Goal: Find specific page/section: Find specific page/section

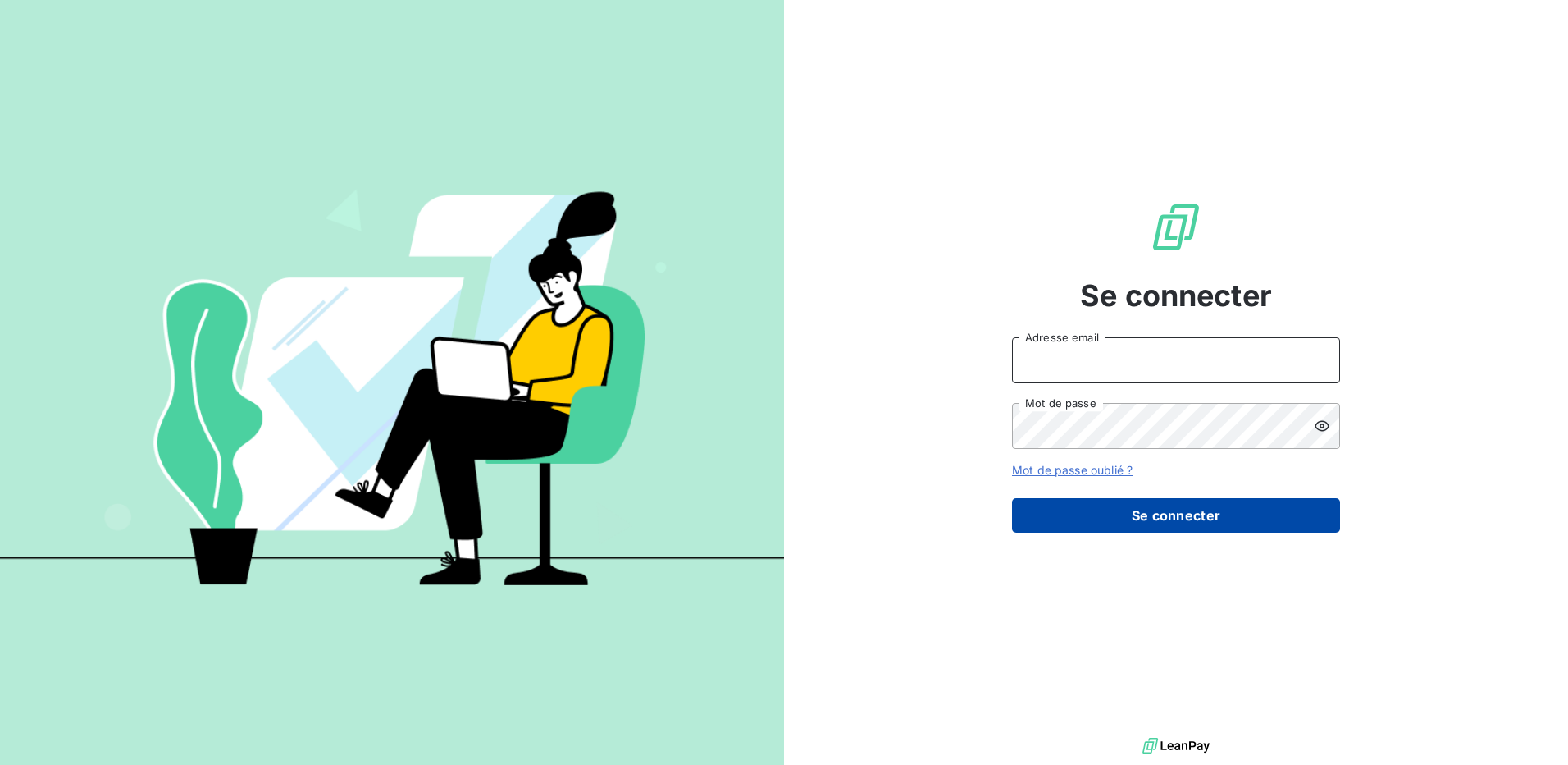
type input "[PERSON_NAME][EMAIL_ADDRESS][DOMAIN_NAME]"
click at [1166, 514] on button "Se connecter" at bounding box center [1176, 515] width 328 height 34
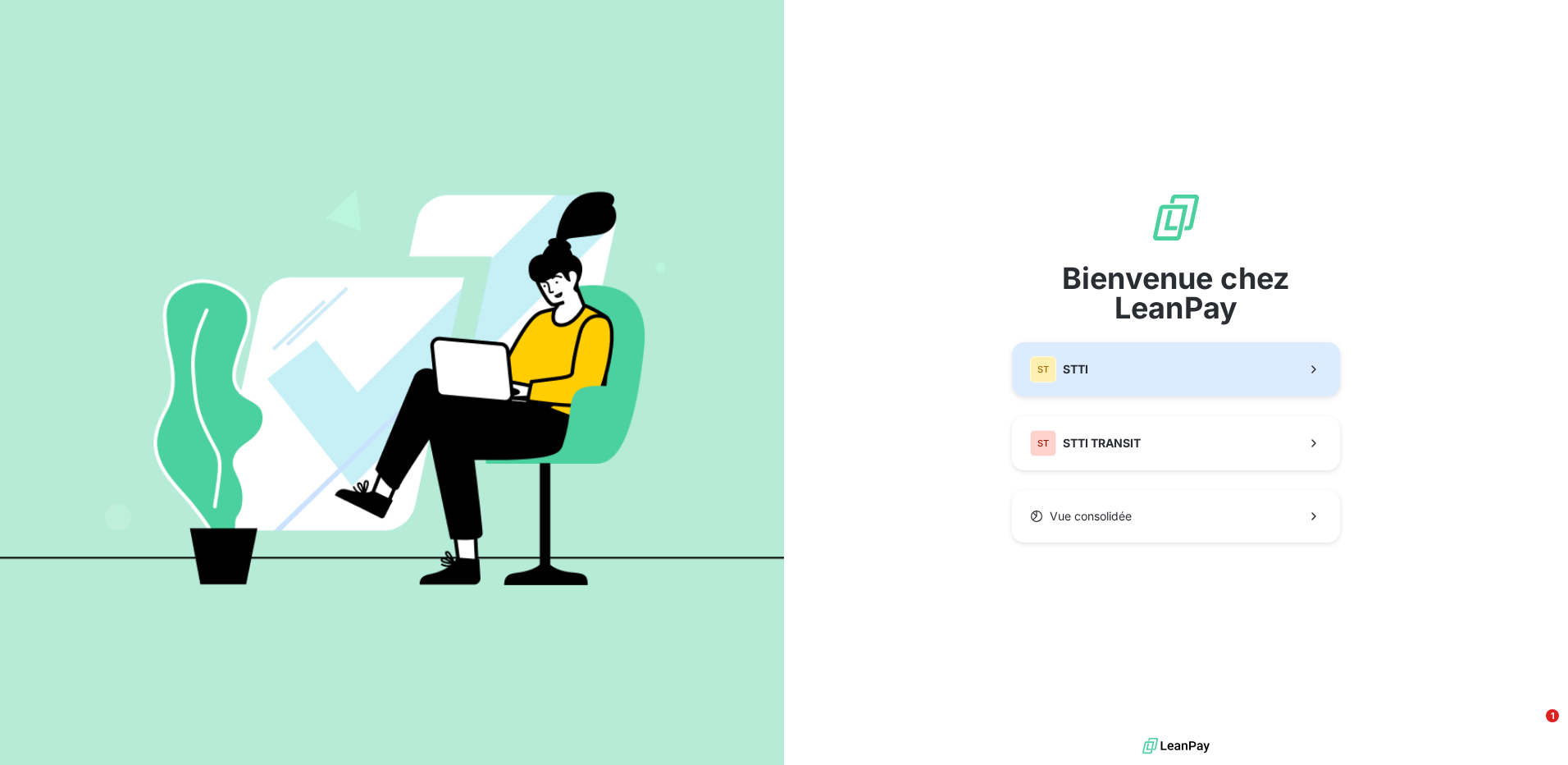
click at [1135, 380] on button "ST STTI" at bounding box center [1176, 369] width 328 height 54
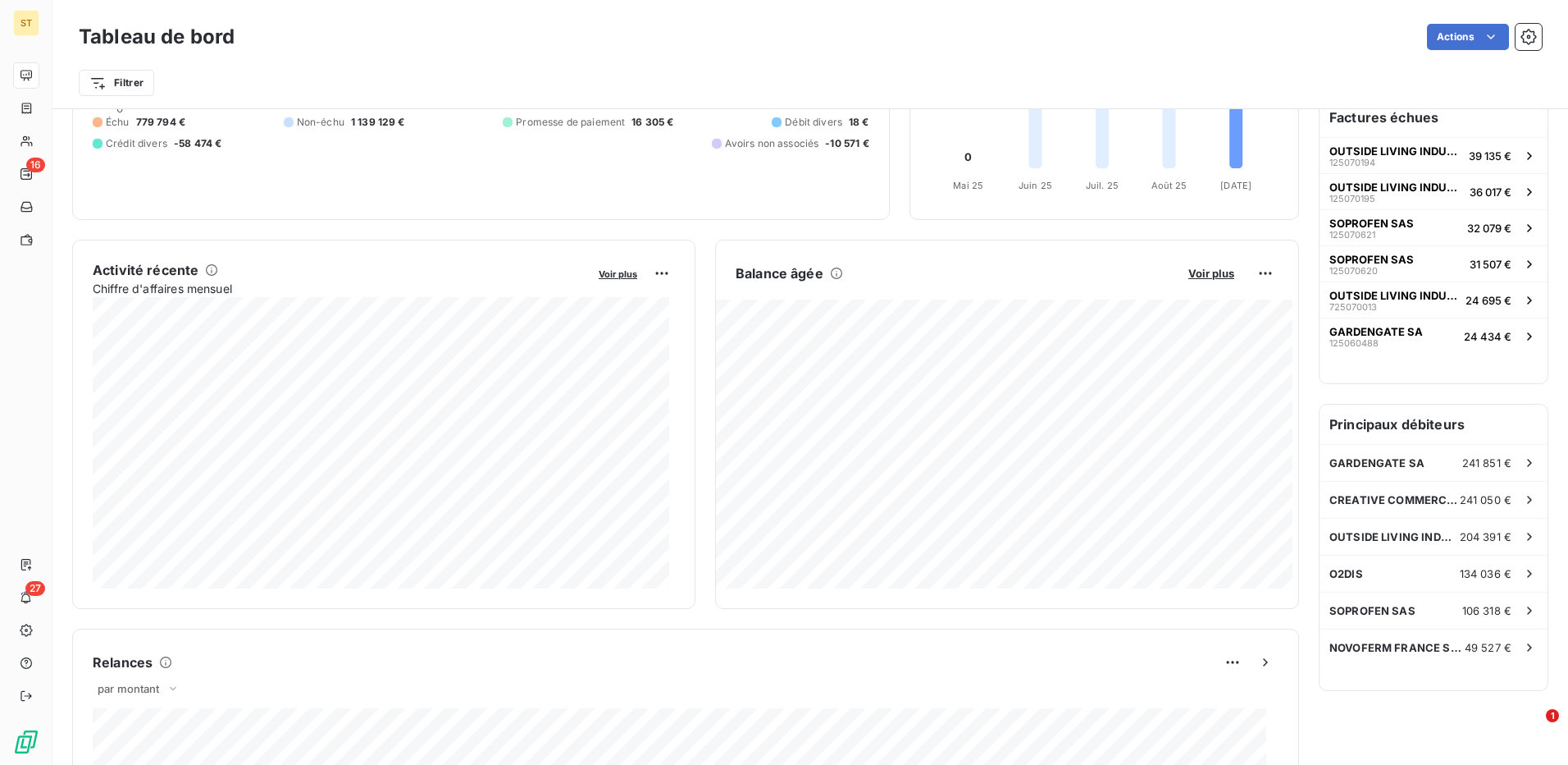
scroll to position [178, 0]
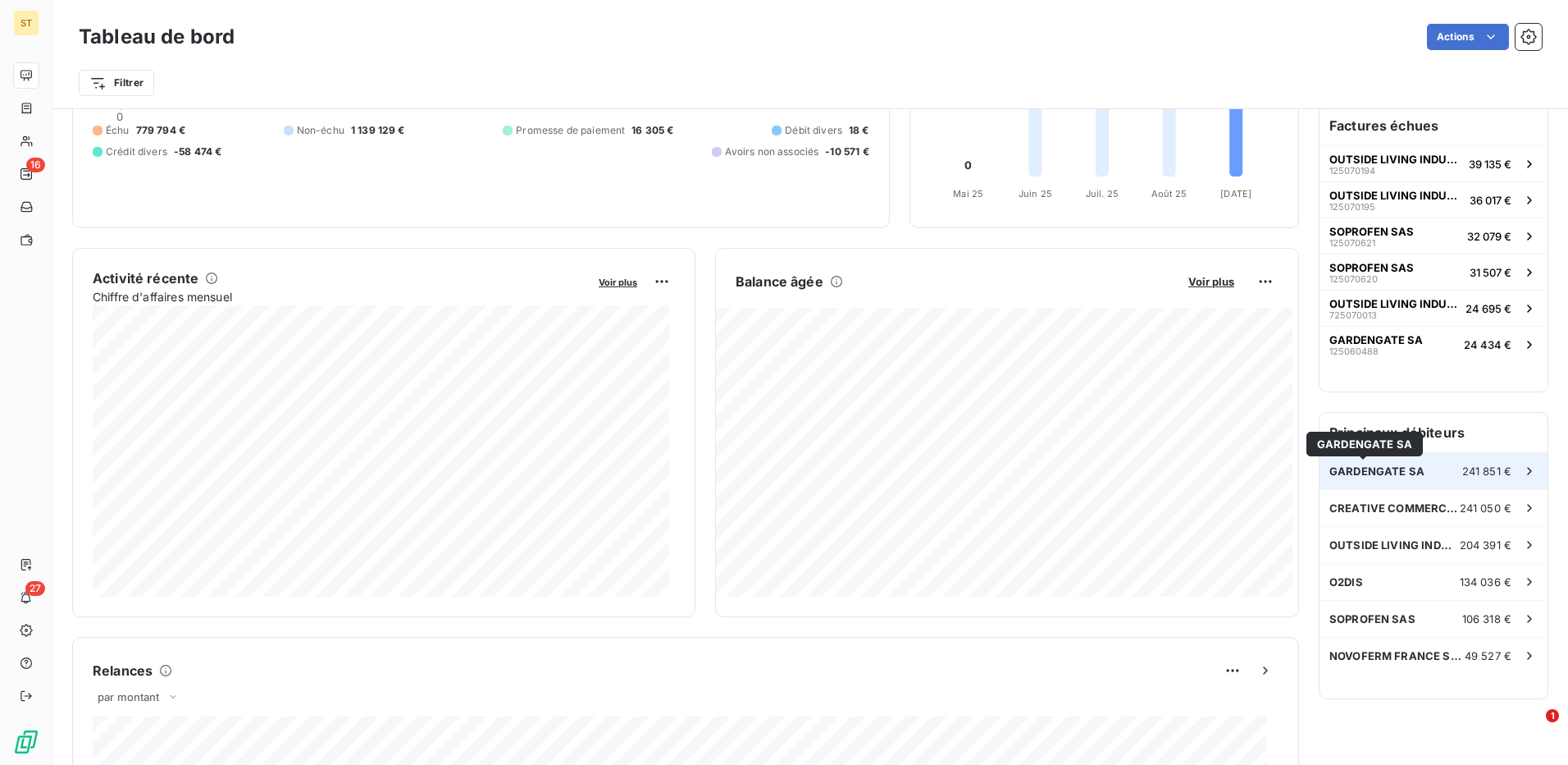
click at [1392, 474] on span "GARDENGATE SA" at bounding box center [1377, 471] width 95 height 13
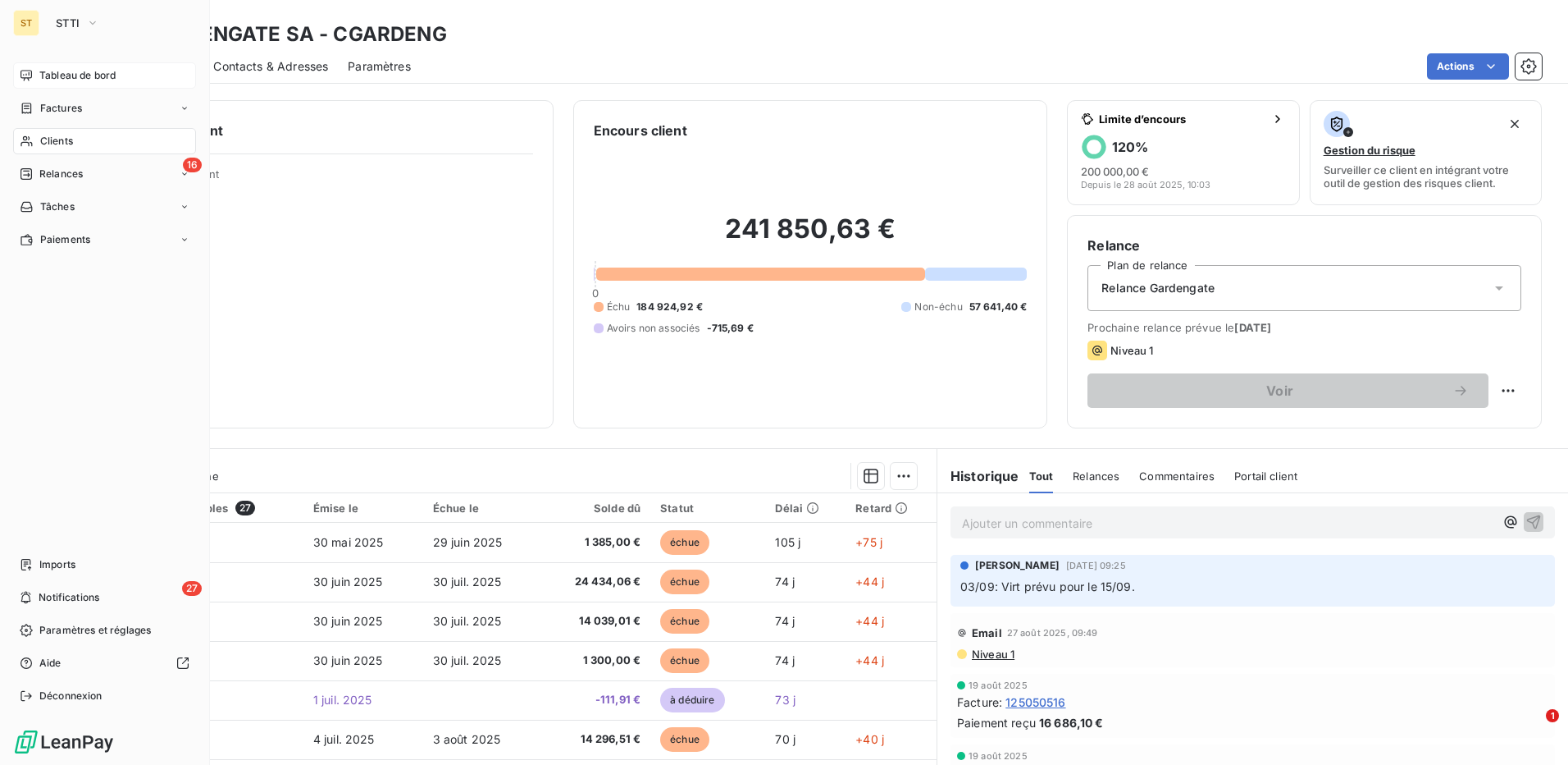
click at [63, 65] on div "Tableau de bord" at bounding box center [104, 76] width 183 height 27
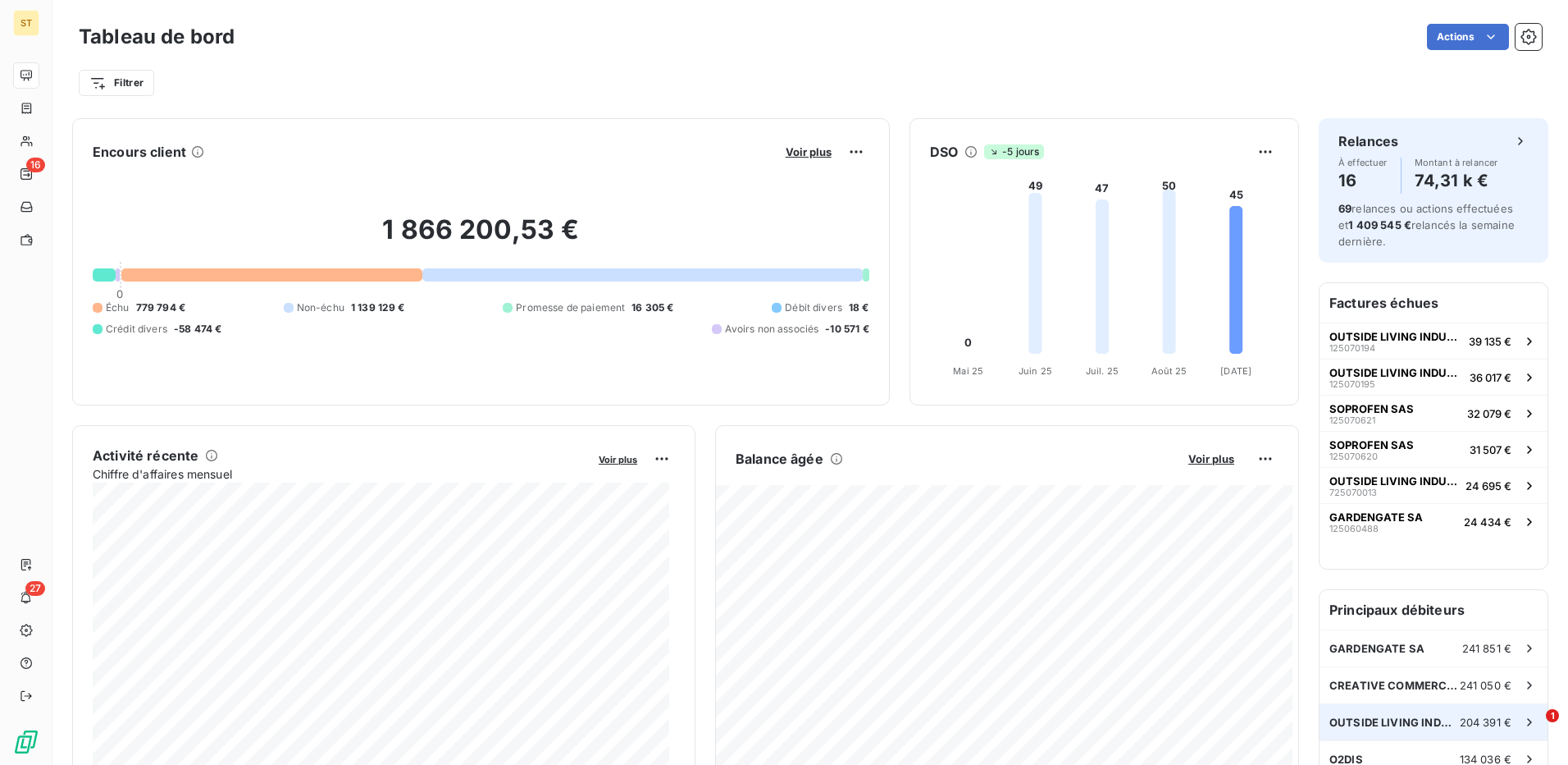
click at [1405, 711] on div "OUTSIDE LIVING INDUSTRIES [PERSON_NAME] 204 391 €" at bounding box center [1434, 722] width 228 height 36
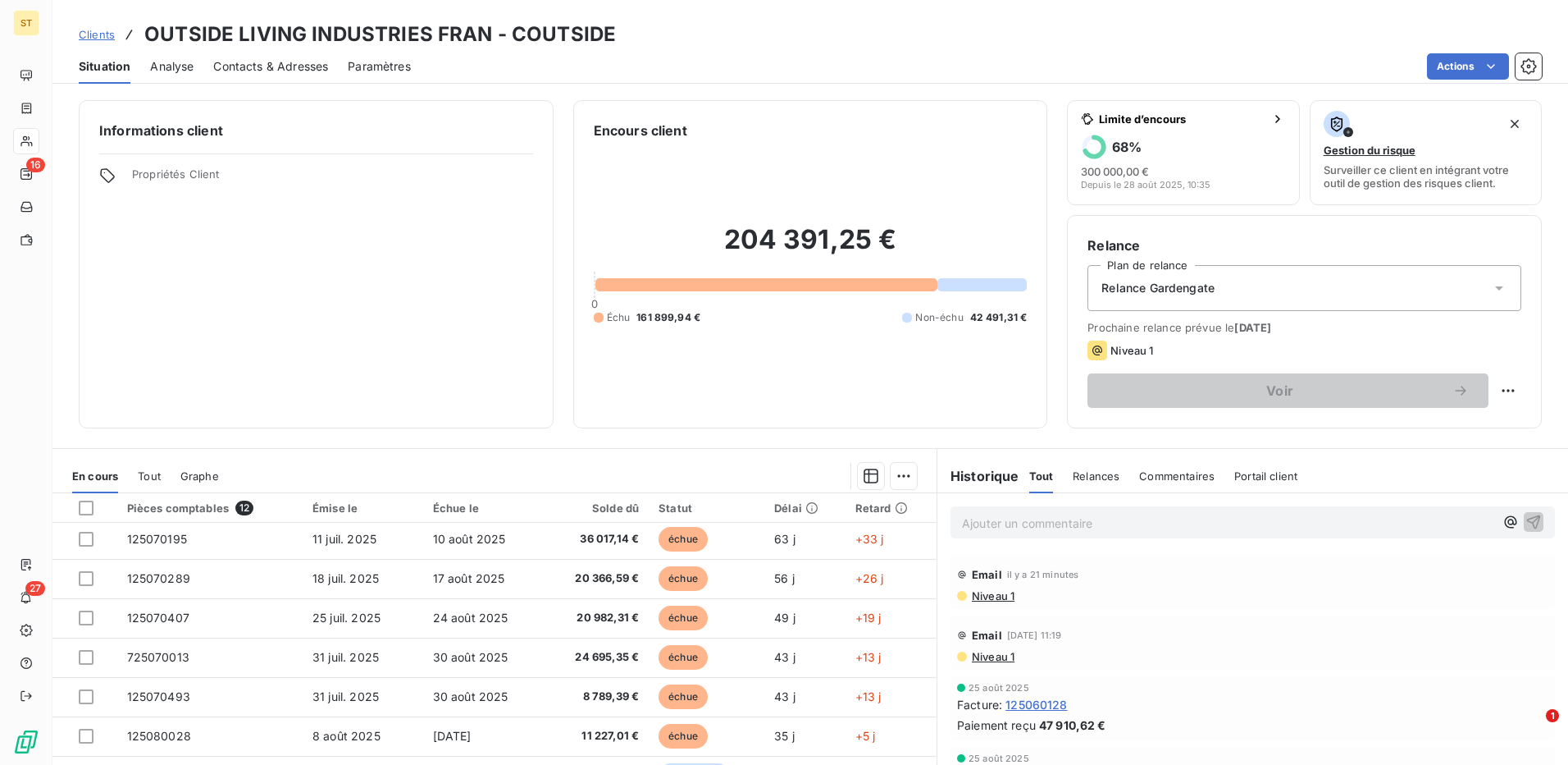
scroll to position [164, 0]
click at [100, 35] on span "Clients" at bounding box center [97, 33] width 36 height 13
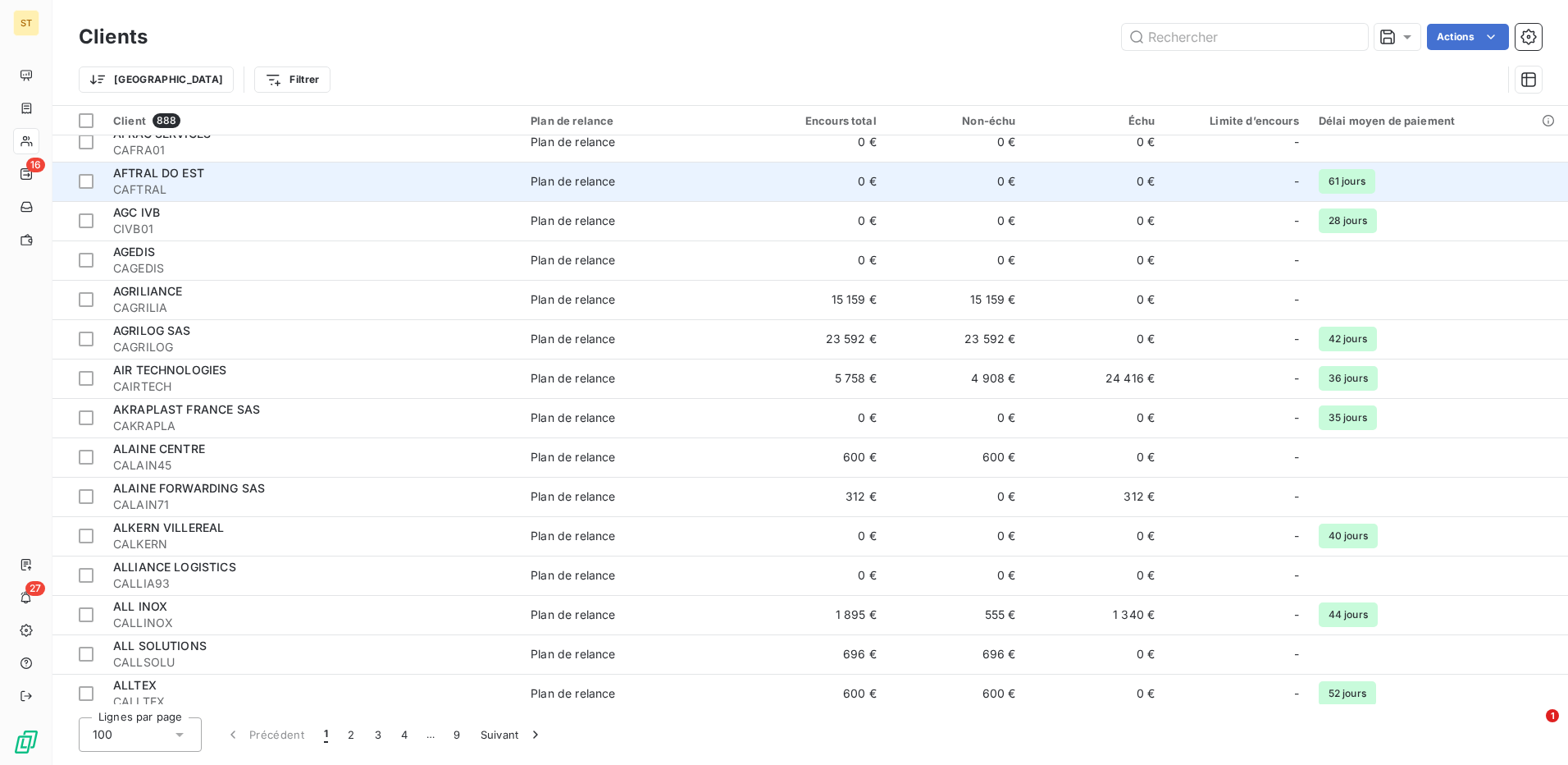
scroll to position [410, 0]
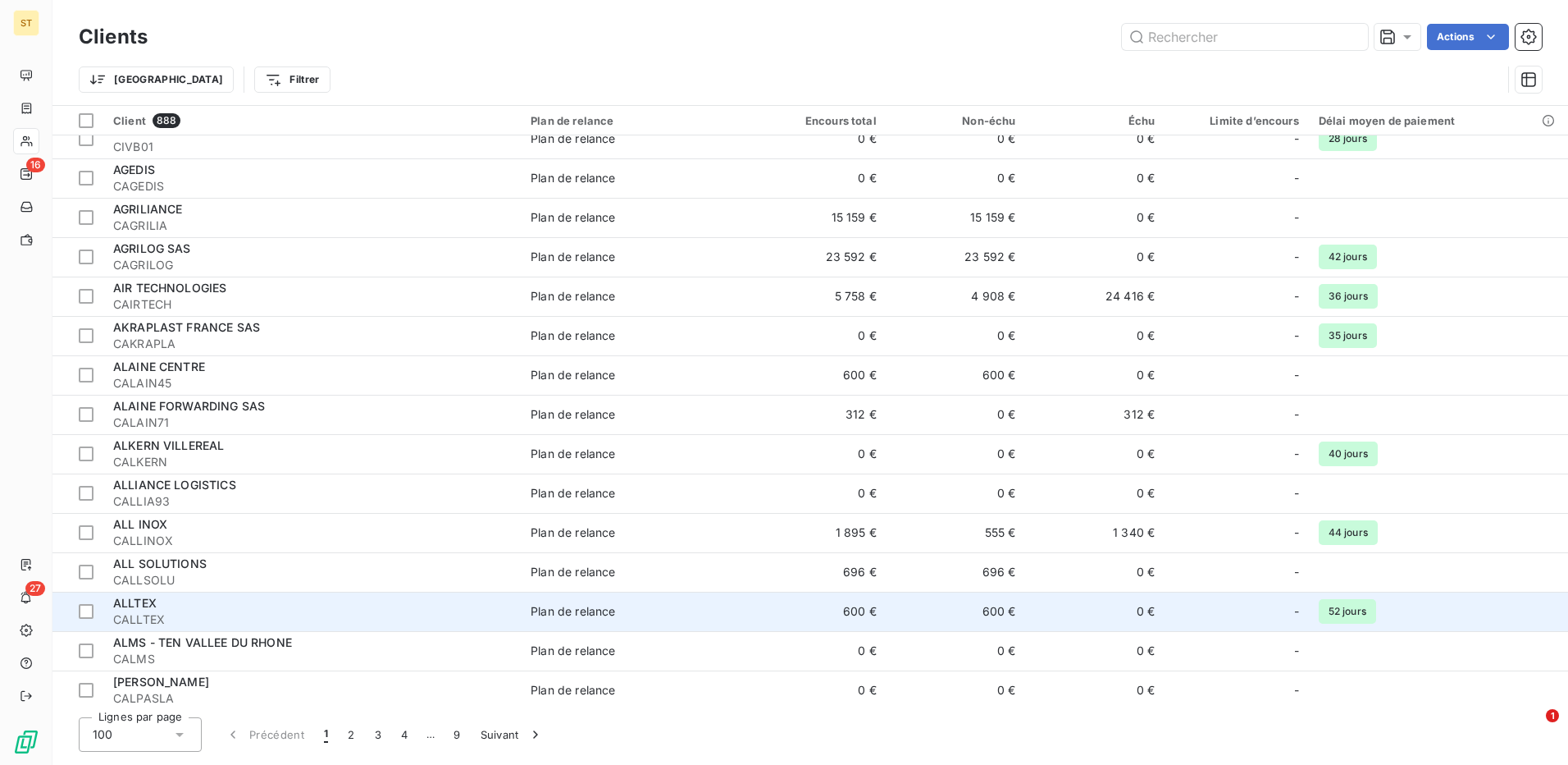
click at [153, 603] on span "ALLTEX" at bounding box center [135, 603] width 44 height 14
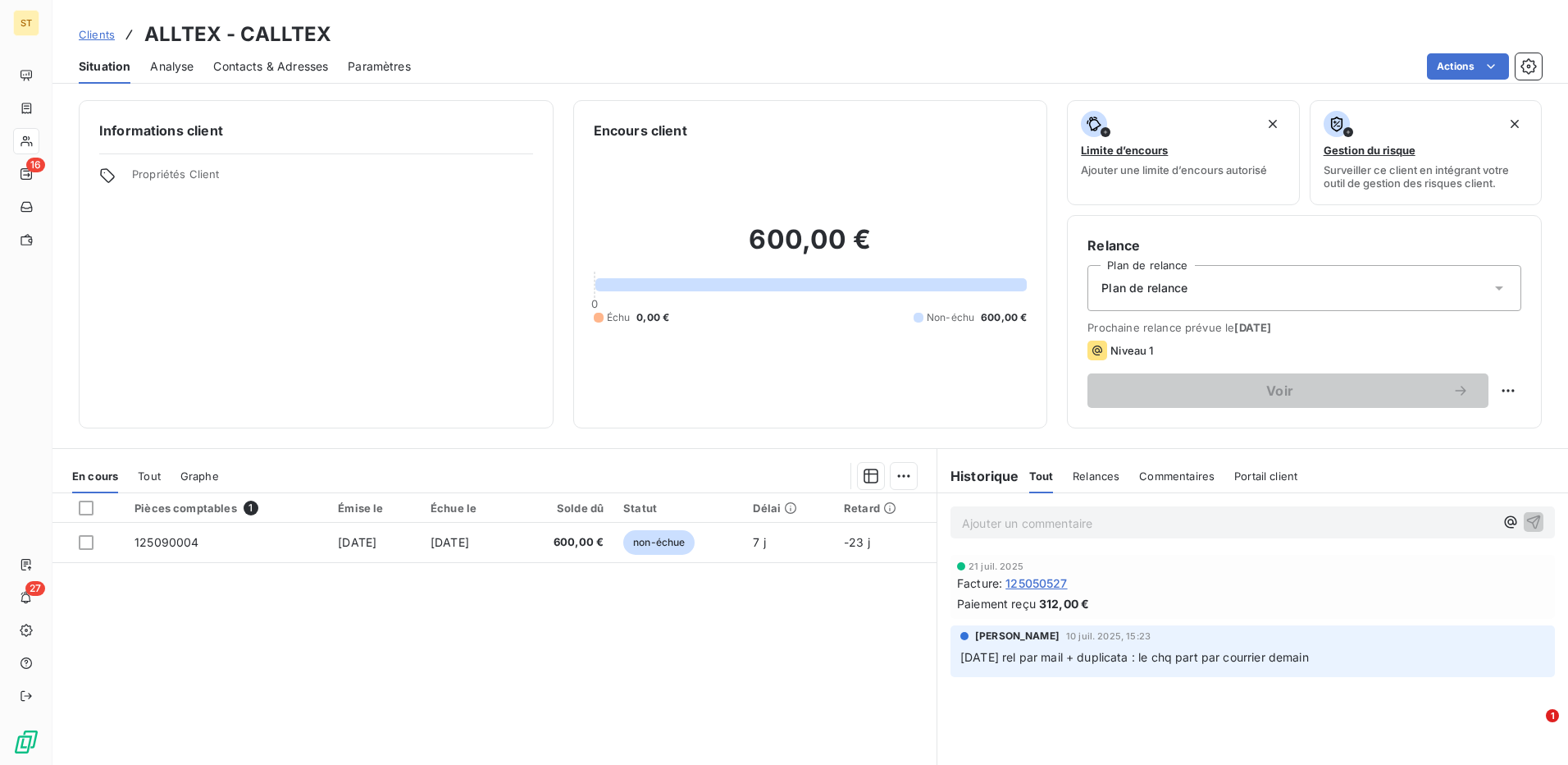
click at [973, 521] on p "Ajouter un commentaire ﻿" at bounding box center [1228, 523] width 532 height 21
click at [1528, 524] on icon "button" at bounding box center [1534, 520] width 16 height 16
